Goal: Share content: Share content

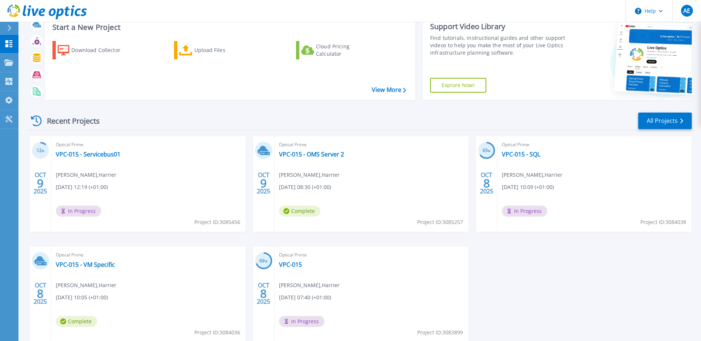
scroll to position [37, 0]
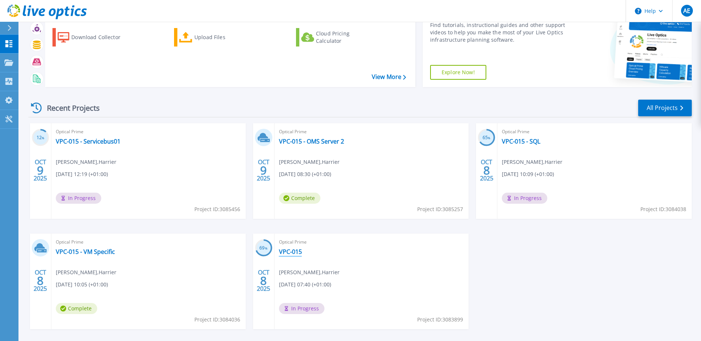
click at [293, 252] on link "VPC-015" at bounding box center [290, 251] width 23 height 7
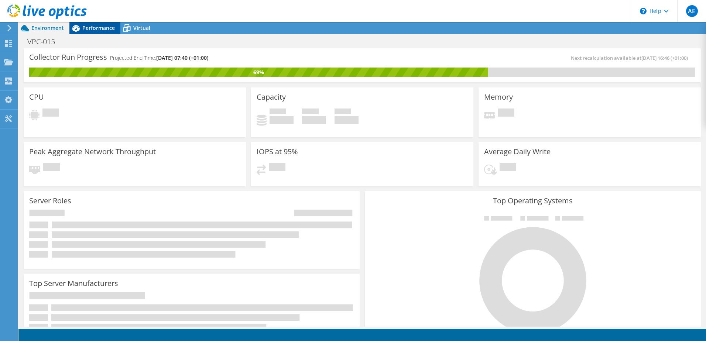
click at [99, 27] on span "Performance" at bounding box center [98, 27] width 33 height 7
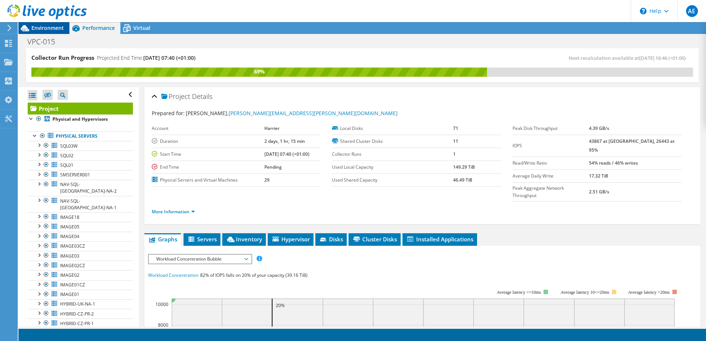
click at [45, 29] on span "Environment" at bounding box center [47, 27] width 33 height 7
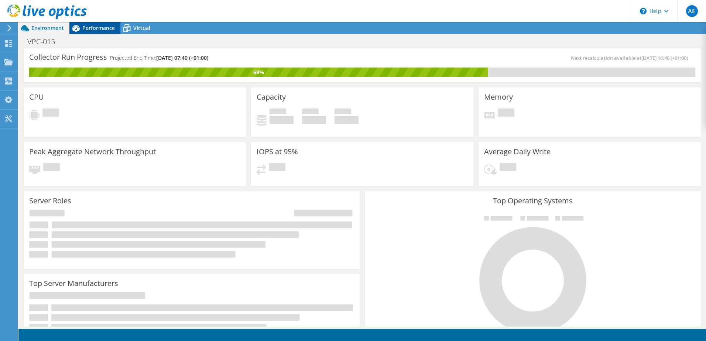
click at [95, 27] on span "Performance" at bounding box center [98, 27] width 33 height 7
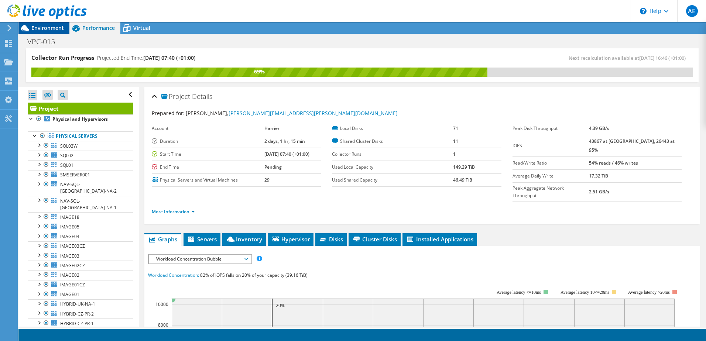
click at [40, 28] on span "Environment" at bounding box center [47, 27] width 33 height 7
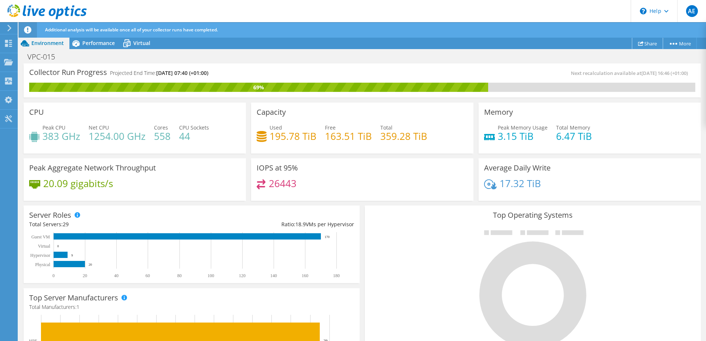
click at [646, 47] on link "Share" at bounding box center [647, 43] width 31 height 11
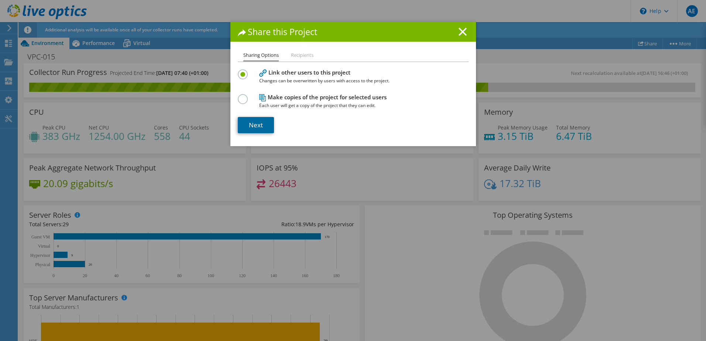
click at [252, 126] on link "Next" at bounding box center [256, 125] width 36 height 16
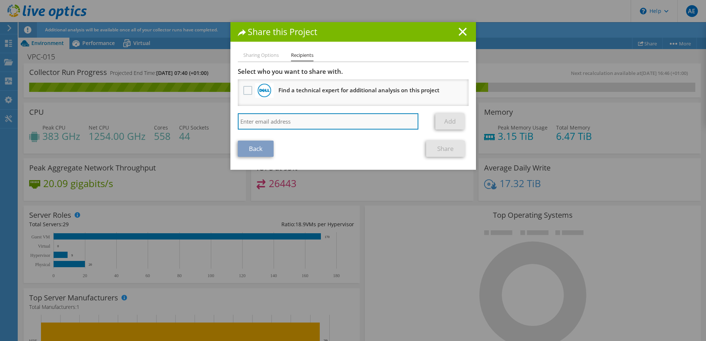
click at [252, 121] on input "search" at bounding box center [328, 121] width 181 height 16
type input "harry.stockwell@theharriergroup.com"
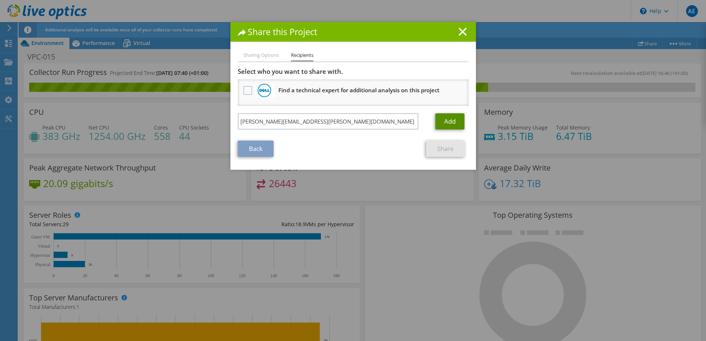
click at [448, 120] on link "Add" at bounding box center [449, 121] width 29 height 16
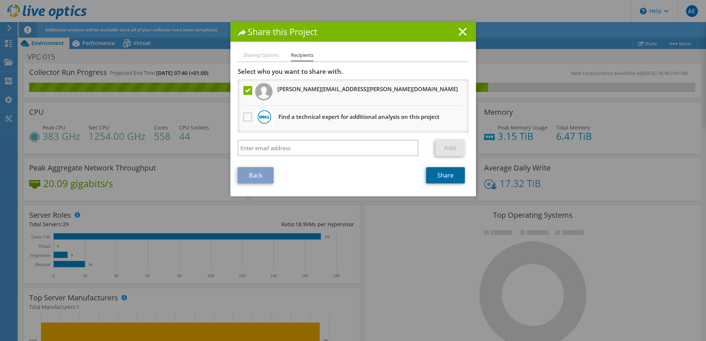
click at [446, 180] on link "Share" at bounding box center [445, 175] width 39 height 16
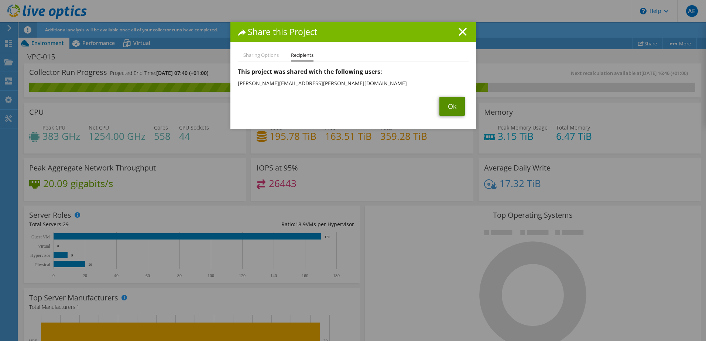
click at [448, 110] on link "Ok" at bounding box center [452, 106] width 25 height 19
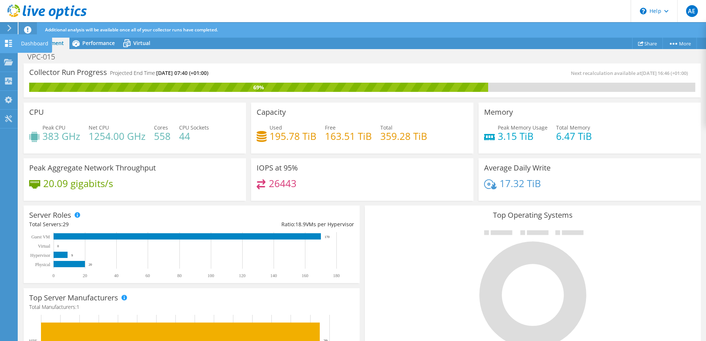
click at [27, 42] on div "Dashboard" at bounding box center [34, 43] width 35 height 18
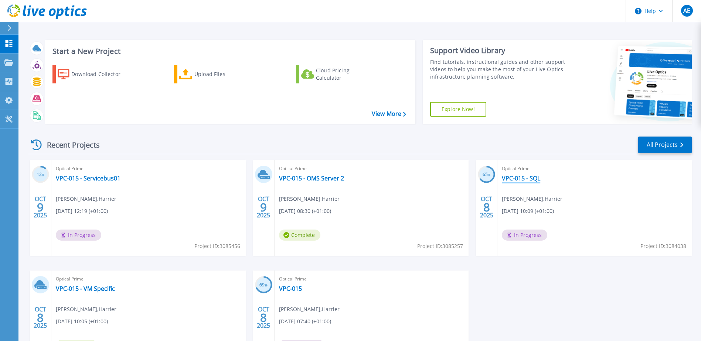
click at [521, 179] on link "VPC-015 - SQL" at bounding box center [521, 178] width 38 height 7
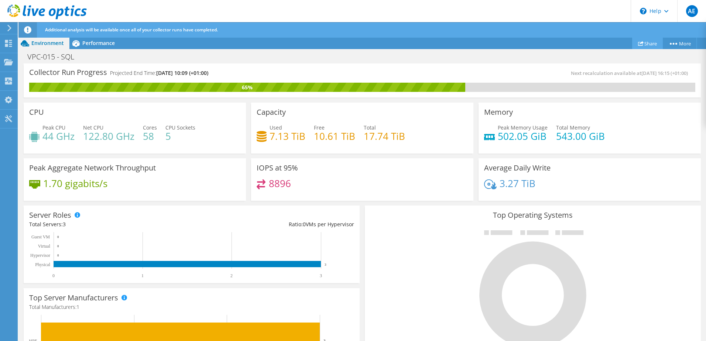
click at [640, 44] on icon at bounding box center [641, 44] width 6 height 6
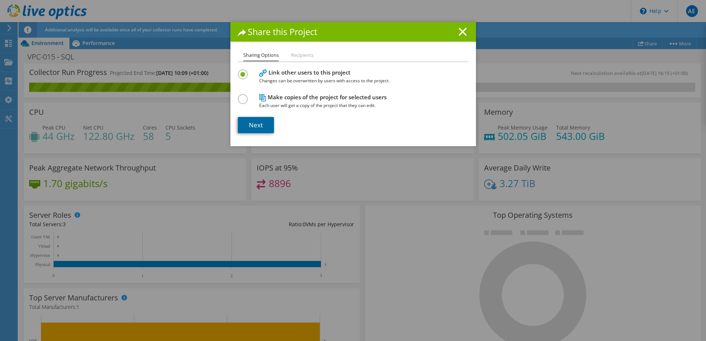
click at [254, 128] on link "Next" at bounding box center [256, 125] width 36 height 16
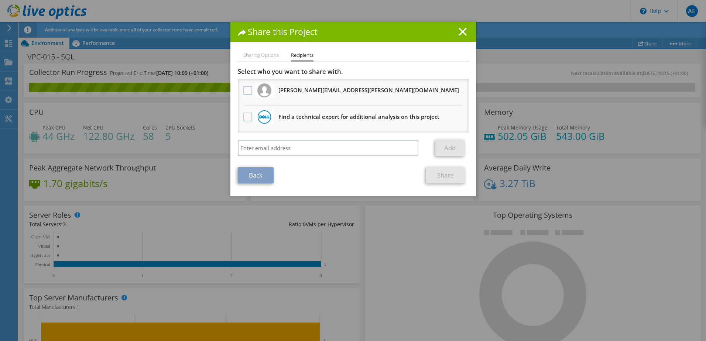
click at [293, 95] on h3 "harry.stockwell@theharriergroup.com Will receive an anonymous copy" at bounding box center [369, 90] width 181 height 12
click at [248, 90] on label at bounding box center [248, 90] width 11 height 9
click at [0, 0] on input "checkbox" at bounding box center [0, 0] width 0 height 0
click at [442, 175] on link "Share" at bounding box center [445, 175] width 39 height 16
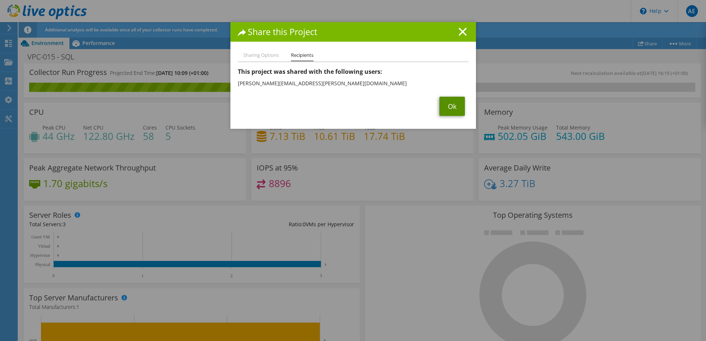
click at [451, 108] on link "Ok" at bounding box center [452, 106] width 25 height 19
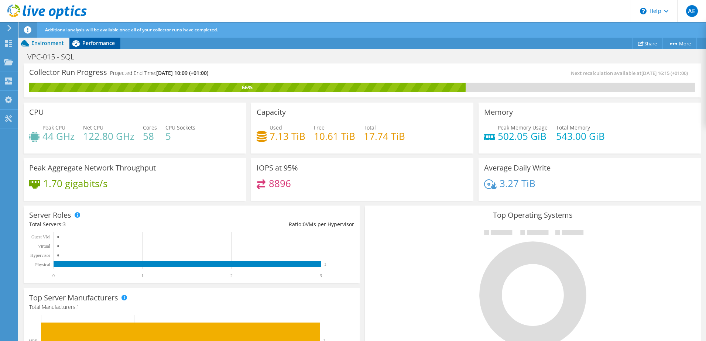
click at [89, 41] on span "Performance" at bounding box center [98, 43] width 33 height 7
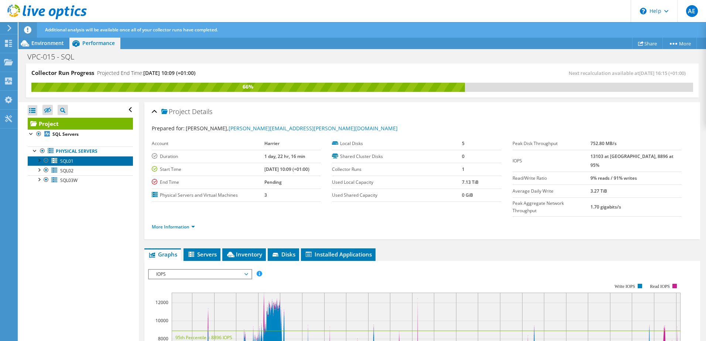
click at [71, 161] on span "SQL01" at bounding box center [66, 161] width 13 height 6
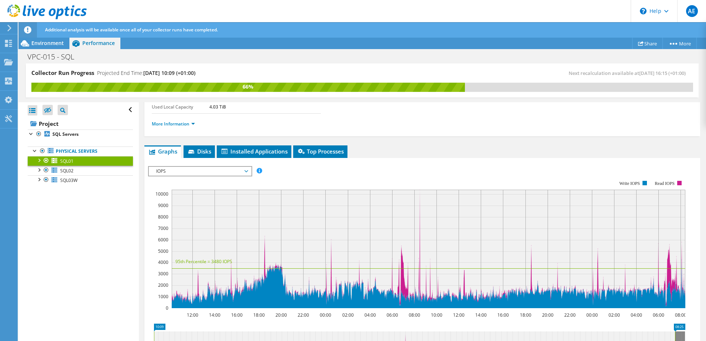
scroll to position [74, 0]
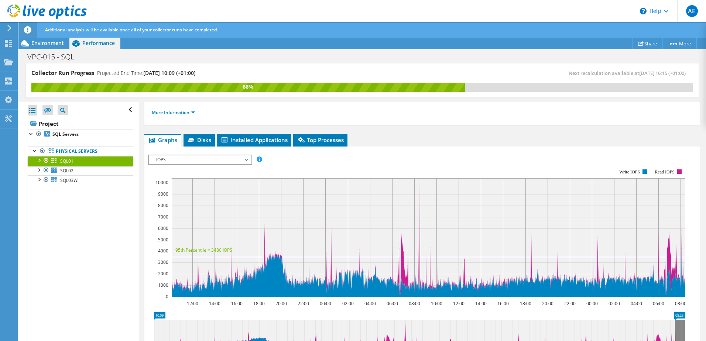
click at [245, 157] on span "IOPS" at bounding box center [200, 160] width 95 height 9
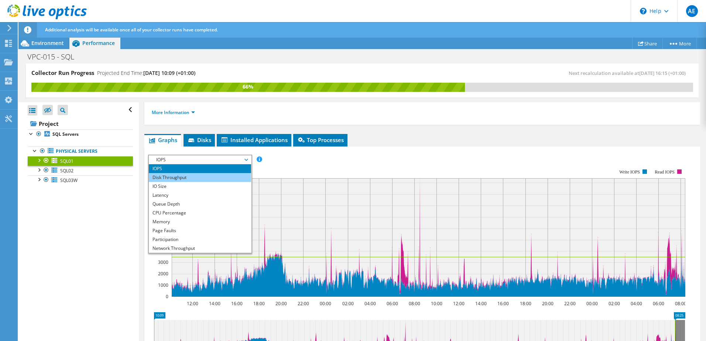
click at [200, 174] on li "Disk Throughput" at bounding box center [200, 177] width 102 height 9
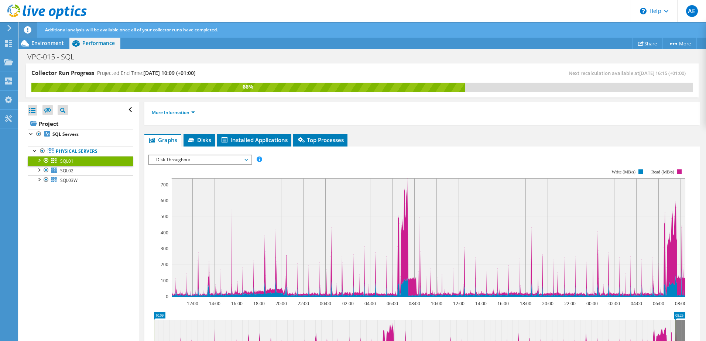
click at [205, 162] on span "Disk Throughput" at bounding box center [200, 160] width 95 height 9
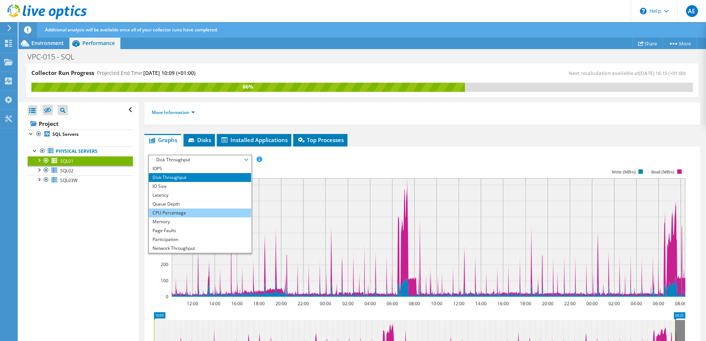
click at [180, 212] on li "CPU Percentage" at bounding box center [200, 213] width 102 height 9
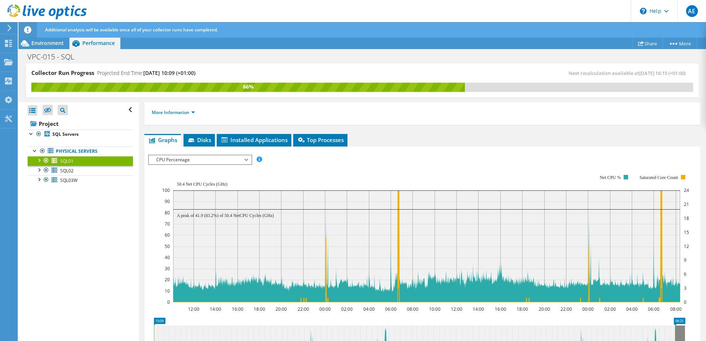
click at [241, 161] on span "CPU Percentage" at bounding box center [200, 160] width 95 height 9
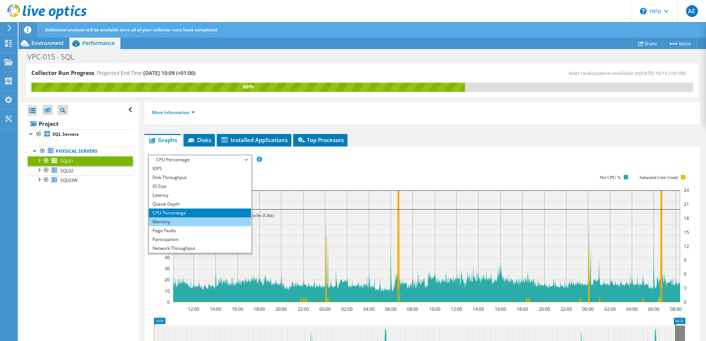
click at [182, 223] on li "Memory" at bounding box center [200, 222] width 102 height 9
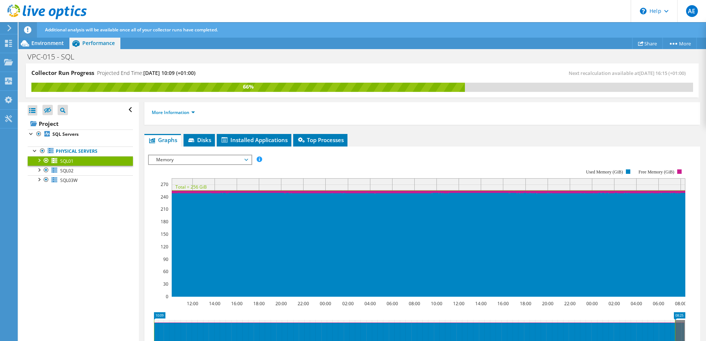
click at [236, 164] on span "Memory" at bounding box center [200, 160] width 95 height 9
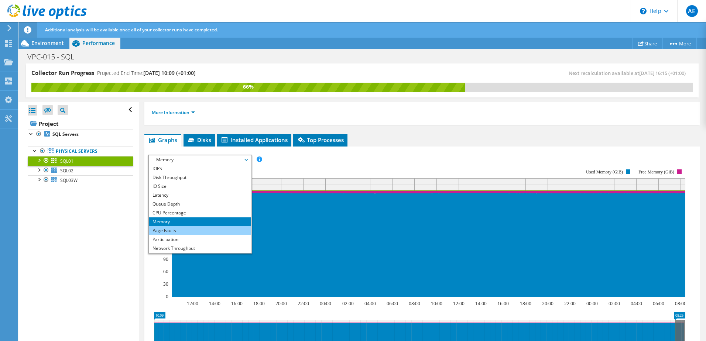
click at [198, 230] on li "Page Faults" at bounding box center [200, 230] width 102 height 9
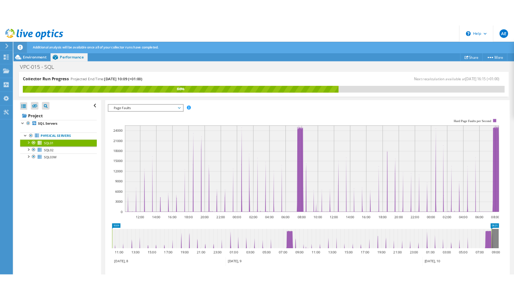
scroll to position [111, 0]
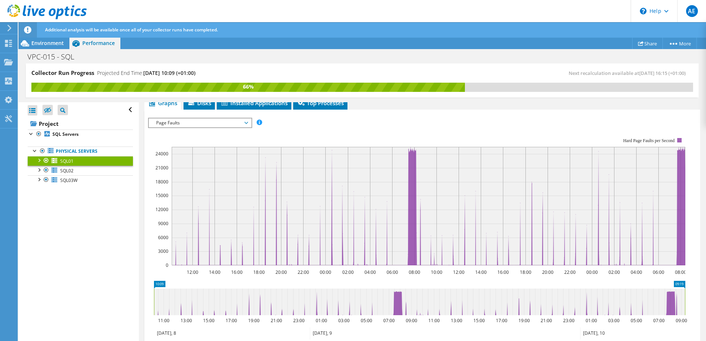
drag, startPoint x: 676, startPoint y: 305, endPoint x: 693, endPoint y: 305, distance: 17.7
click at [693, 305] on section "IOPS Disk Throughput IO Size Latency Queue Depth CPU Percentage Memory Page Fau…" at bounding box center [422, 262] width 556 height 304
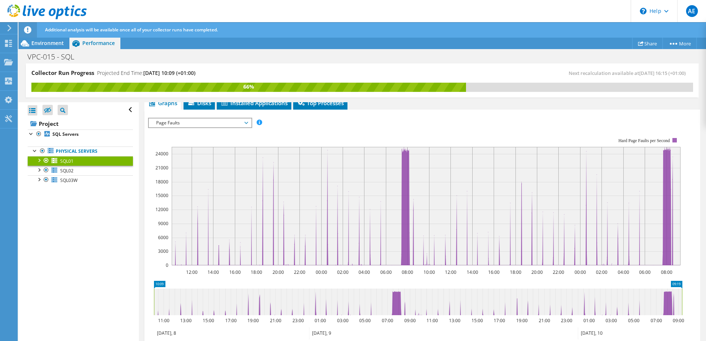
click at [199, 124] on span "Page Faults" at bounding box center [200, 123] width 95 height 9
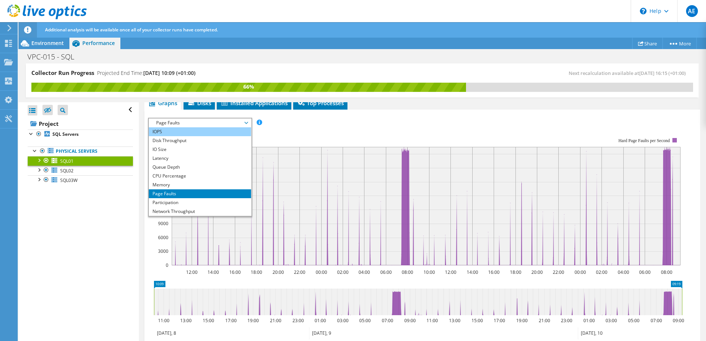
click at [186, 130] on li "IOPS" at bounding box center [200, 131] width 102 height 9
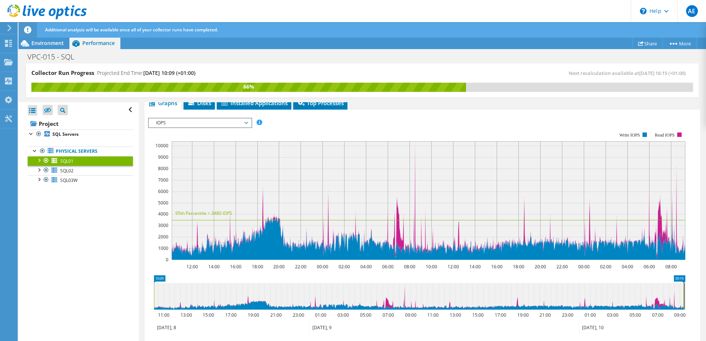
click at [218, 117] on div "IOPS Disk Throughput IO Size Latency Queue Depth CPU Percentage Memory Page Fau…" at bounding box center [422, 242] width 549 height 256
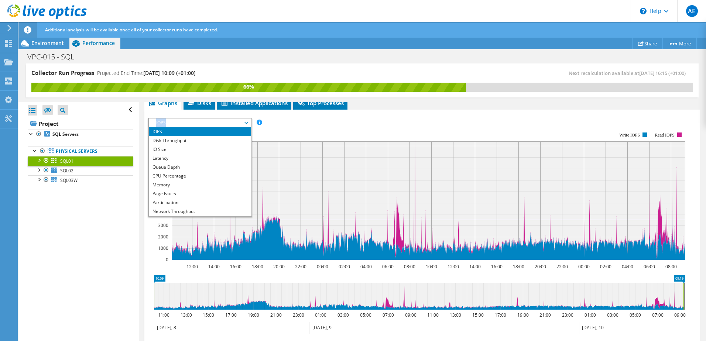
drag, startPoint x: 218, startPoint y: 117, endPoint x: 218, endPoint y: 122, distance: 4.5
click at [218, 122] on span "IOPS" at bounding box center [200, 123] width 95 height 9
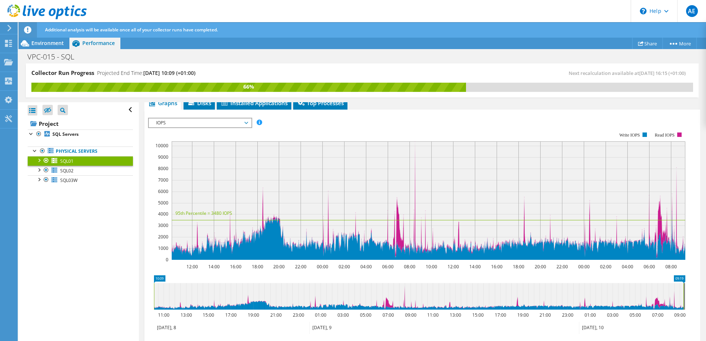
click at [217, 122] on span "IOPS" at bounding box center [200, 123] width 95 height 9
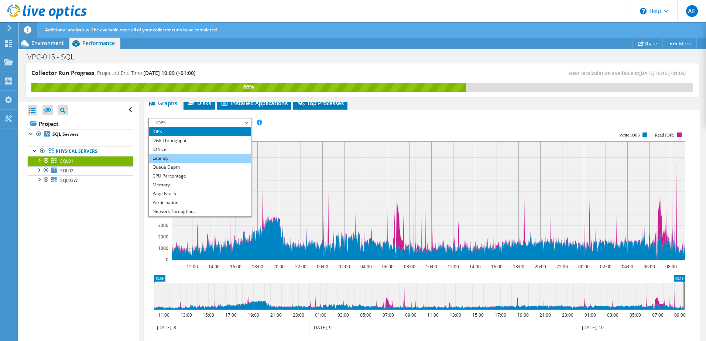
click at [190, 156] on li "Latency" at bounding box center [200, 158] width 102 height 9
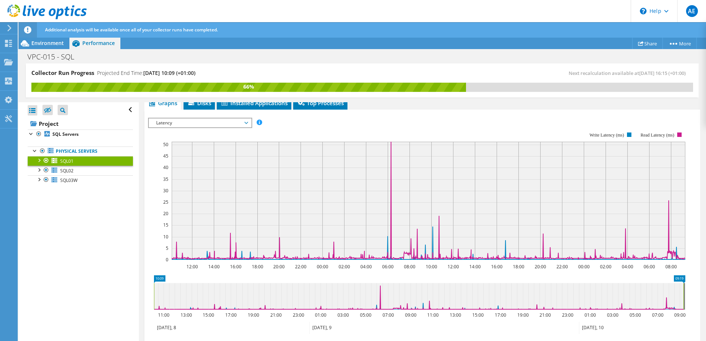
click at [210, 125] on span "Latency" at bounding box center [200, 123] width 95 height 9
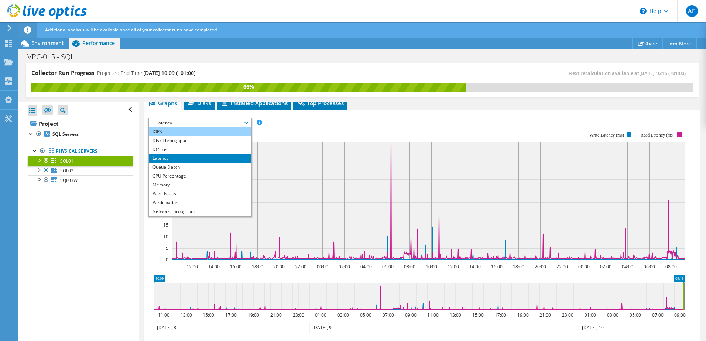
click at [183, 133] on li "IOPS" at bounding box center [200, 131] width 102 height 9
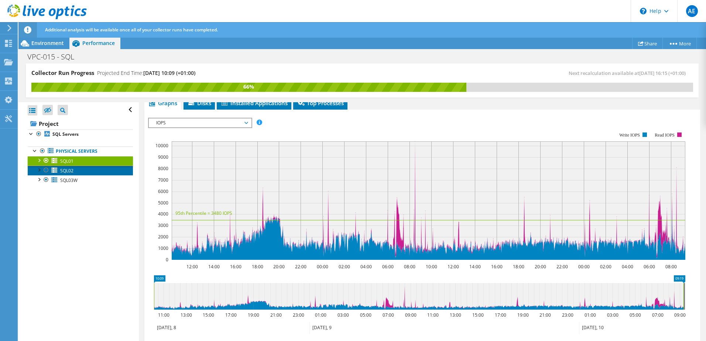
click at [80, 170] on link "SQL02" at bounding box center [80, 171] width 105 height 10
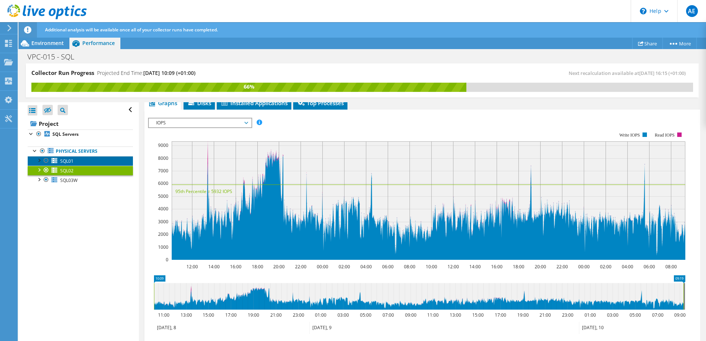
click at [71, 163] on span "SQL01" at bounding box center [66, 161] width 13 height 6
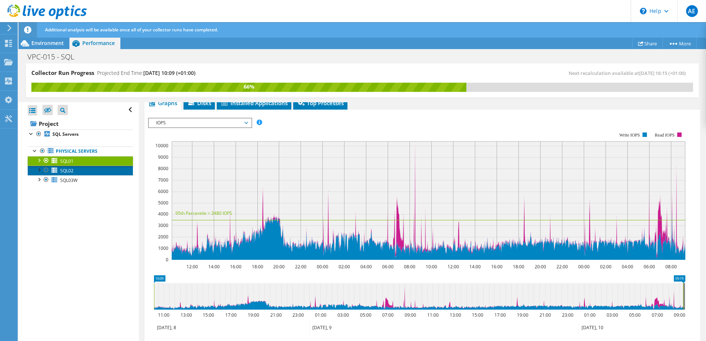
click at [92, 172] on link "SQL02" at bounding box center [80, 171] width 105 height 10
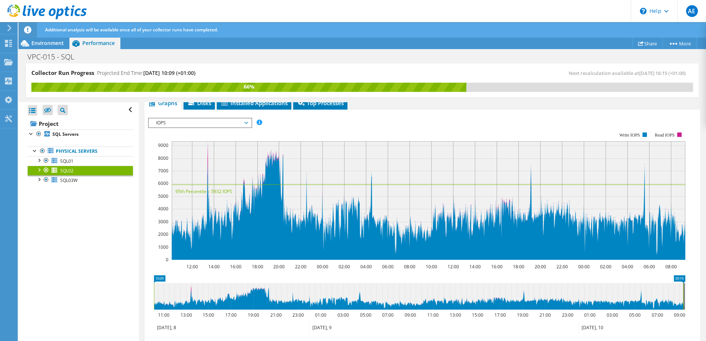
click at [70, 166] on link "SQL02" at bounding box center [80, 171] width 105 height 10
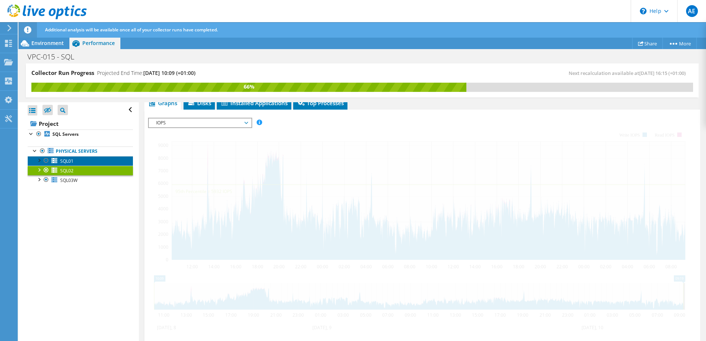
click at [74, 163] on link "SQL01" at bounding box center [80, 161] width 105 height 10
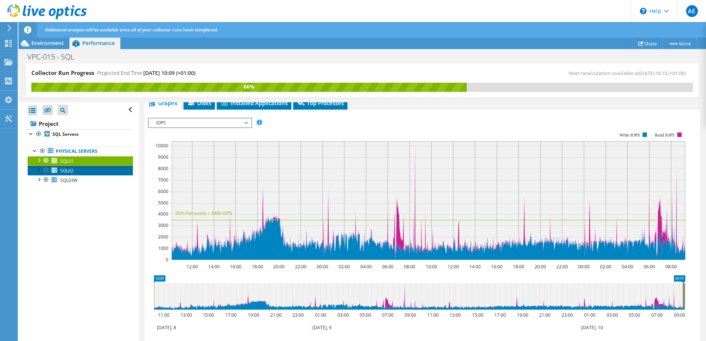
click at [68, 170] on span "SQL02" at bounding box center [66, 171] width 13 height 6
